Goal: Task Accomplishment & Management: Use online tool/utility

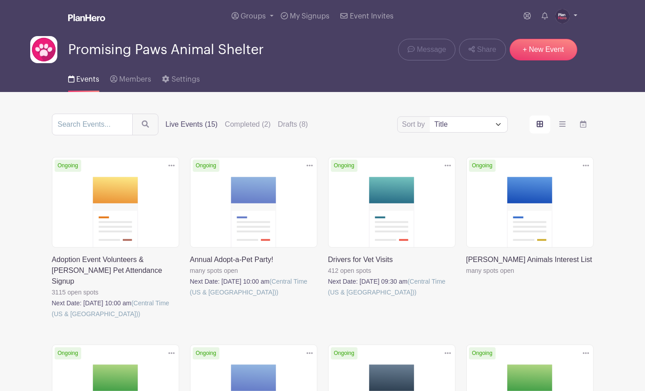
click at [567, 17] on img at bounding box center [562, 16] width 14 height 14
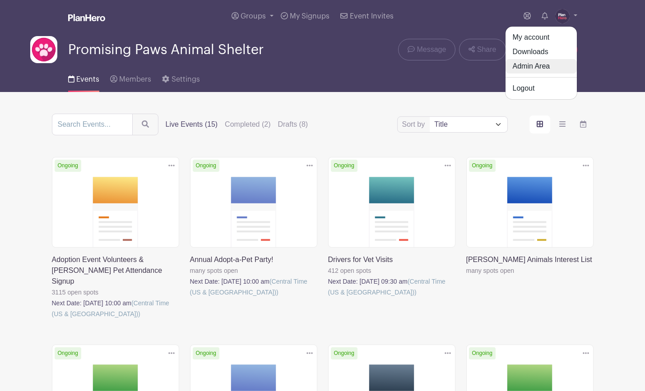
click at [541, 71] on link "Admin Area" at bounding box center [540, 66] width 71 height 14
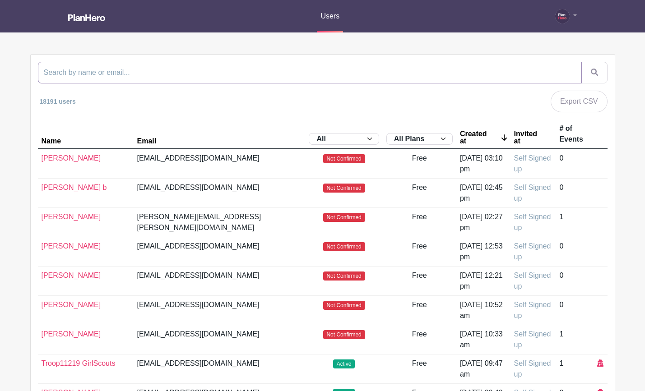
click at [303, 77] on input "search" at bounding box center [309, 73] width 543 height 22
paste input "[EMAIL_ADDRESS][DOMAIN_NAME]"
type input "[EMAIL_ADDRESS][DOMAIN_NAME]"
click at [581, 62] on button "submit" at bounding box center [594, 73] width 26 height 22
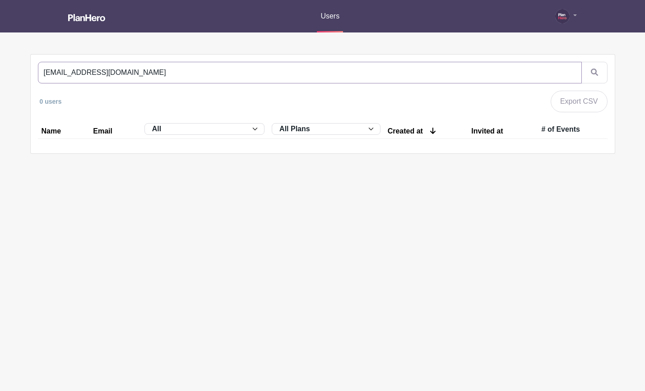
drag, startPoint x: 131, startPoint y: 74, endPoint x: 47, endPoint y: 69, distance: 83.6
click at [37, 72] on div "[EMAIL_ADDRESS][DOMAIN_NAME] 0 users Export CSV Name Email All Active Inactive …" at bounding box center [323, 104] width 584 height 99
click at [54, 69] on input "[EMAIL_ADDRESS][DOMAIN_NAME]" at bounding box center [309, 73] width 543 height 22
drag, startPoint x: 63, startPoint y: 73, endPoint x: 29, endPoint y: 71, distance: 33.9
click at [29, 71] on div "[EMAIL_ADDRESS][DOMAIN_NAME] 0 users Export CSV Name Email All Active Inactive …" at bounding box center [322, 104] width 595 height 100
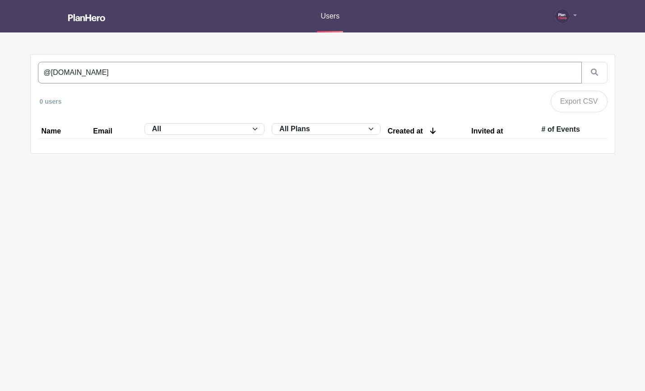
type input "@[DOMAIN_NAME]"
click at [581, 62] on button "submit" at bounding box center [594, 73] width 26 height 22
drag, startPoint x: 110, startPoint y: 76, endPoint x: 20, endPoint y: 69, distance: 90.0
click at [20, 69] on main "Users My account Admin Area Downloads Logout @[DOMAIN_NAME] 0 users Export CSV …" at bounding box center [322, 105] width 645 height 210
type input "nam"
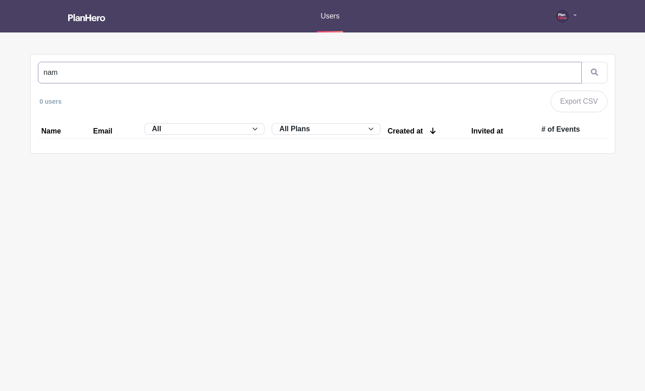
click at [581, 62] on button "submit" at bounding box center [594, 73] width 26 height 22
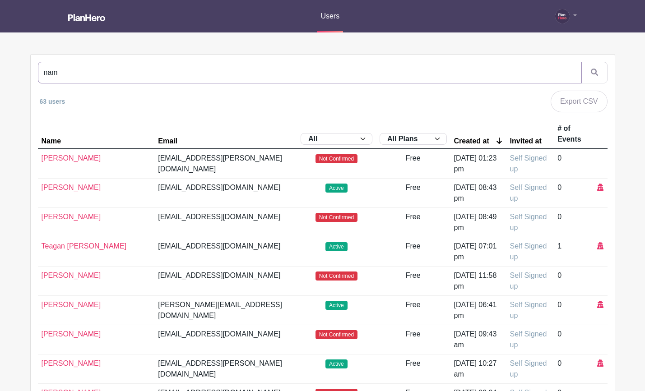
click at [63, 74] on input "nam" at bounding box center [309, 73] width 543 height 22
type input "namk"
click at [581, 62] on button "submit" at bounding box center [594, 73] width 26 height 22
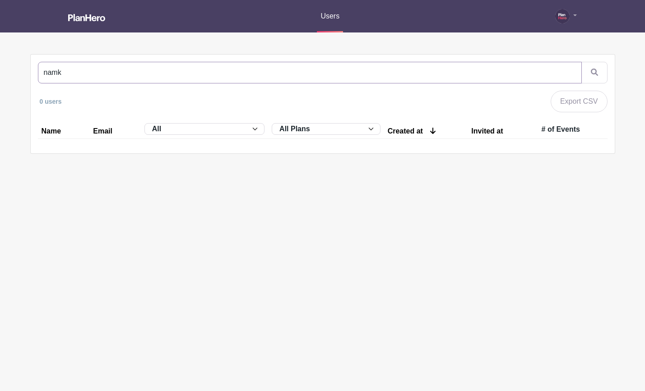
click at [571, 73] on input "namk" at bounding box center [309, 73] width 543 height 22
click at [562, 17] on img at bounding box center [562, 16] width 14 height 14
click at [536, 35] on link "My account" at bounding box center [540, 35] width 71 height 14
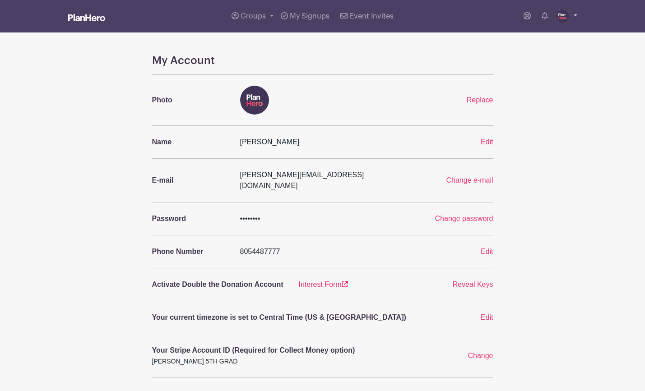
click at [559, 16] on img at bounding box center [562, 16] width 14 height 14
click at [537, 69] on link "Admin Area" at bounding box center [540, 66] width 71 height 14
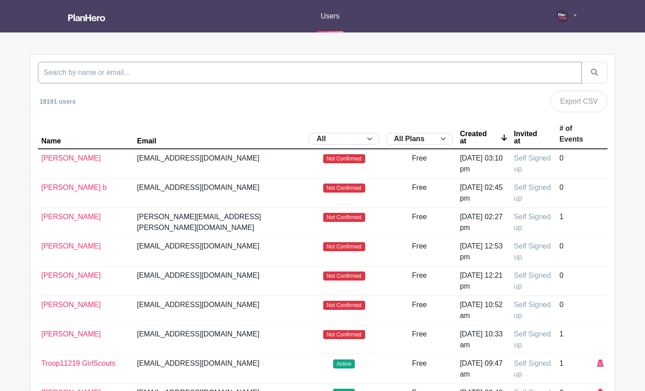
click at [215, 74] on input "search" at bounding box center [309, 73] width 543 height 22
type input "grateful"
click at [581, 62] on button "submit" at bounding box center [594, 73] width 26 height 22
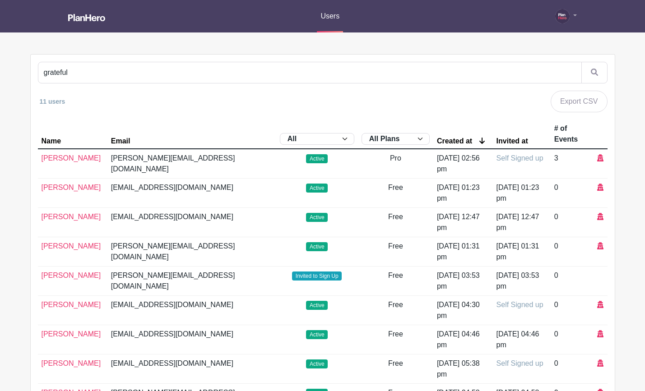
scroll to position [152, 0]
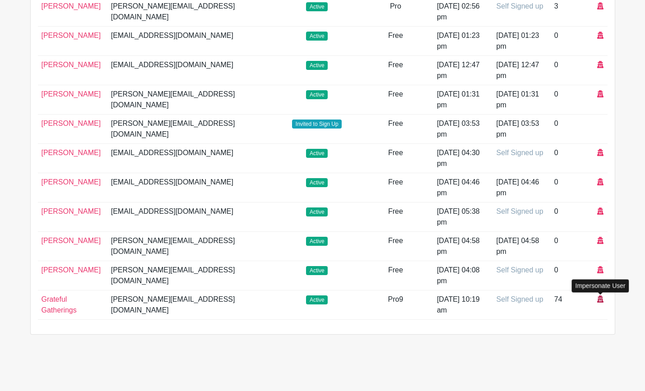
click at [600, 299] on icon at bounding box center [600, 298] width 6 height 7
